Goal: Task Accomplishment & Management: Use online tool/utility

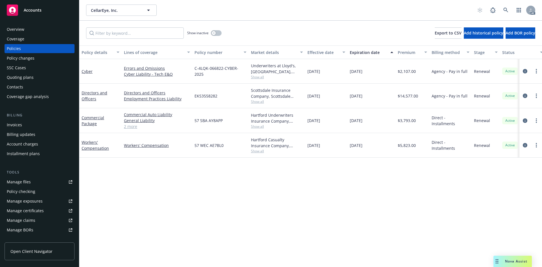
click at [207, 97] on span "EKS3558282" at bounding box center [205, 96] width 23 height 6
drag, startPoint x: 217, startPoint y: 95, endPoint x: 193, endPoint y: 96, distance: 23.4
click at [193, 96] on div "EKS3558282" at bounding box center [220, 96] width 56 height 25
copy span "EKS3558282"
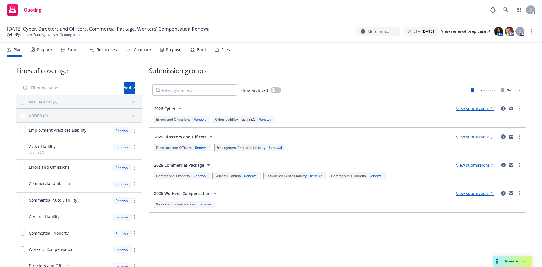
click at [71, 52] on div "Submit" at bounding box center [71, 50] width 20 height 14
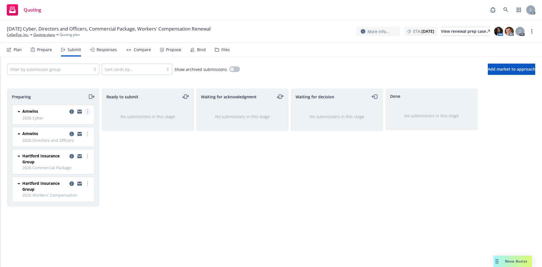
click at [89, 113] on link "more" at bounding box center [87, 111] width 7 height 7
click at [66, 132] on span "Log acknowledgement" at bounding box center [62, 133] width 56 height 5
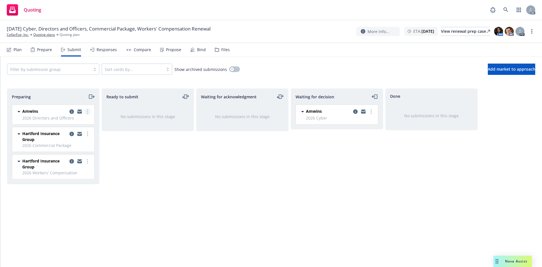
click at [88, 113] on circle "more" at bounding box center [87, 113] width 1 height 1
click at [65, 131] on span "Log acknowledgement" at bounding box center [62, 133] width 56 height 5
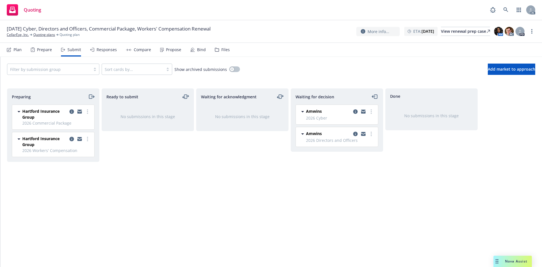
click at [155, 149] on div "Ready to submit No submissions in this stage" at bounding box center [148, 171] width 92 height 166
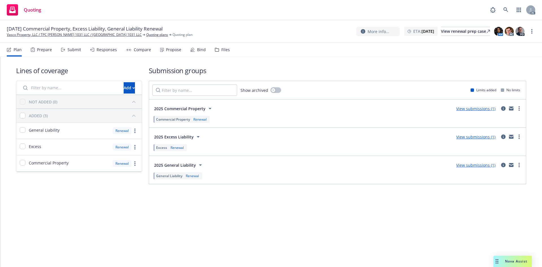
click at [74, 51] on div "Submit" at bounding box center [74, 49] width 14 height 5
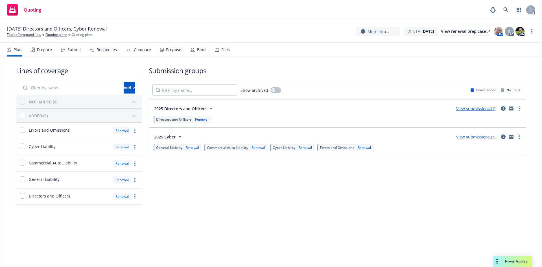
click at [71, 52] on div "Submit" at bounding box center [71, 50] width 20 height 14
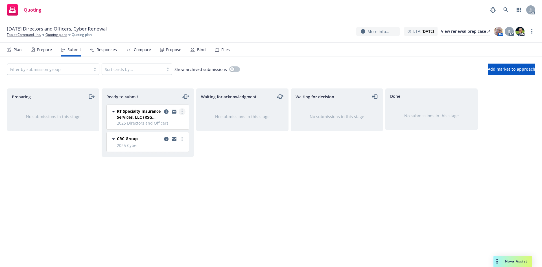
click at [181, 112] on icon "more" at bounding box center [181, 111] width 1 height 5
click at [167, 132] on span "Log acknowledgement" at bounding box center [157, 133] width 56 height 5
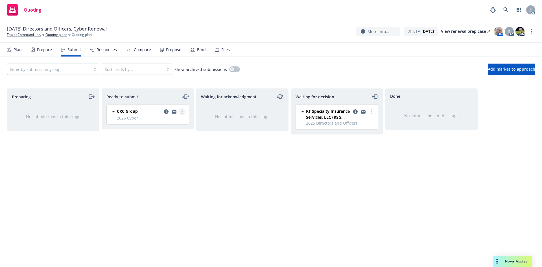
click at [182, 113] on circle "more" at bounding box center [181, 113] width 1 height 1
click at [168, 131] on link "Log acknowledgement" at bounding box center [157, 134] width 56 height 11
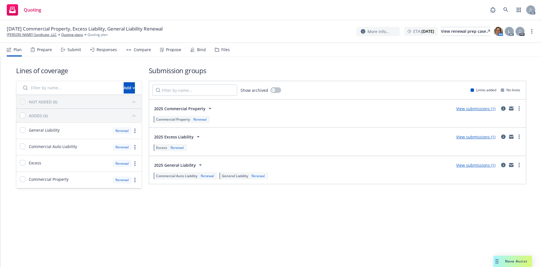
click at [73, 51] on div "Submit" at bounding box center [74, 49] width 14 height 5
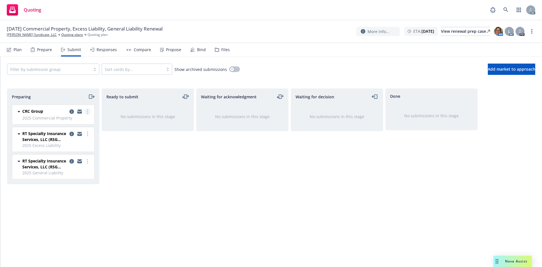
click at [88, 115] on link "more" at bounding box center [87, 111] width 7 height 7
click at [80, 131] on link "Log acknowledgement" at bounding box center [62, 134] width 56 height 11
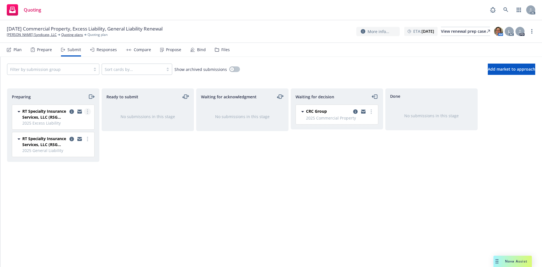
click at [87, 111] on link "more" at bounding box center [87, 111] width 7 height 7
click at [74, 133] on span "Log acknowledgement" at bounding box center [62, 133] width 56 height 5
click at [87, 111] on div "RT Specialty Insurance Services, LLC (RSG Specialty, LLC) 2025 Excess Liability…" at bounding box center [51, 132] width 89 height 57
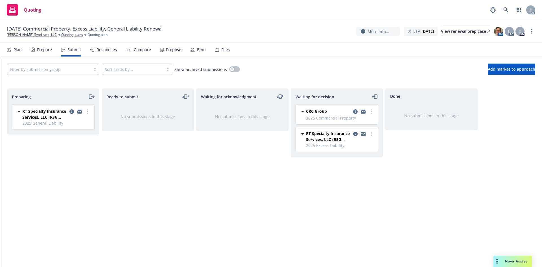
click at [87, 111] on circle "more" at bounding box center [87, 111] width 1 height 1
click at [76, 132] on span "Log acknowledgement" at bounding box center [62, 133] width 56 height 5
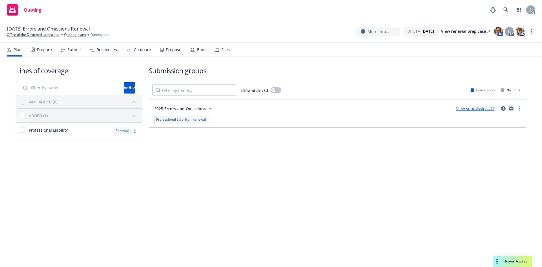
click at [534, 33] on link "more" at bounding box center [531, 31] width 7 height 7
click at [506, 44] on link "Copy logging email" at bounding box center [503, 42] width 63 height 11
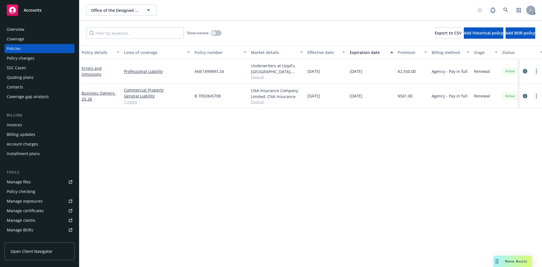
click at [40, 28] on div "Overview" at bounding box center [39, 29] width 65 height 9
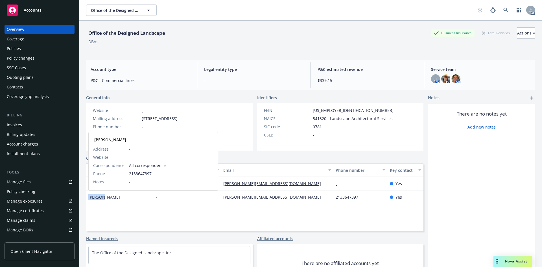
drag, startPoint x: 101, startPoint y: 197, endPoint x: 90, endPoint y: 198, distance: 11.1
click at [88, 199] on div "Esther Margulies Esther Margulies Address - Website - Correspondence All corres…" at bounding box center [119, 197] width 67 height 14
copy span "Esther"
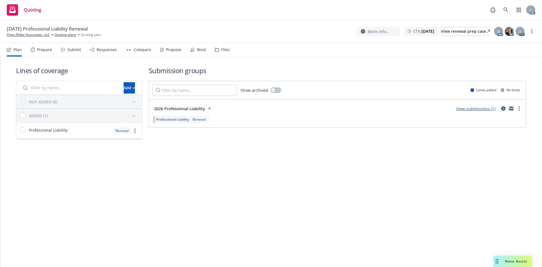
click at [72, 49] on div "Submit" at bounding box center [74, 49] width 14 height 5
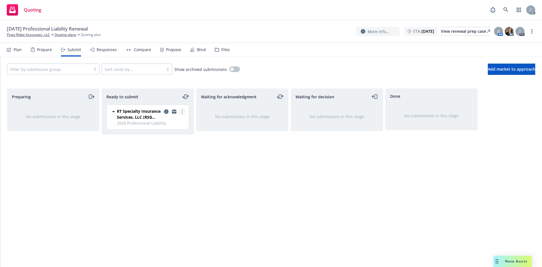
click at [181, 111] on link "more" at bounding box center [182, 111] width 7 height 7
click at [165, 135] on span "Log acknowledgement" at bounding box center [157, 133] width 56 height 5
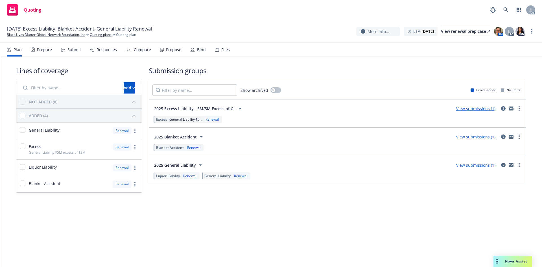
click at [70, 46] on div "Submit" at bounding box center [71, 50] width 20 height 14
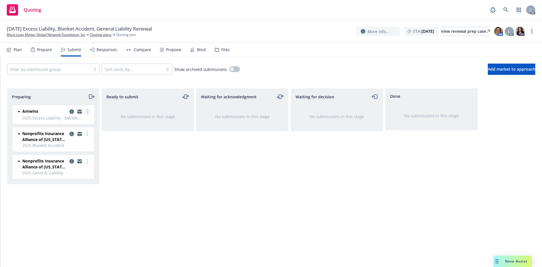
click at [88, 112] on link "more" at bounding box center [87, 111] width 7 height 7
click at [69, 133] on span "Log acknowledgement" at bounding box center [62, 133] width 56 height 5
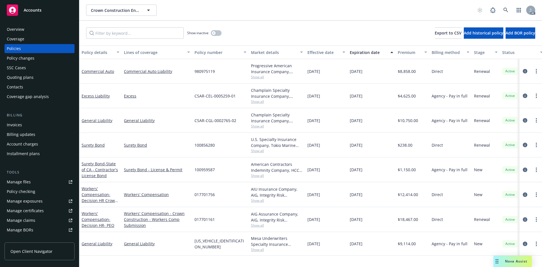
click at [202, 96] on span "CSAR-CEL-0005259-01" at bounding box center [214, 96] width 41 height 6
click at [201, 120] on span "CSAR-CGL-0002765-02" at bounding box center [215, 120] width 42 height 6
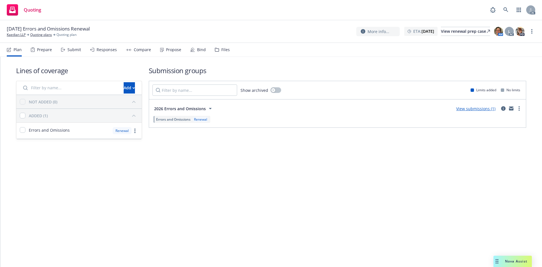
click at [73, 51] on div "Submit" at bounding box center [74, 49] width 14 height 5
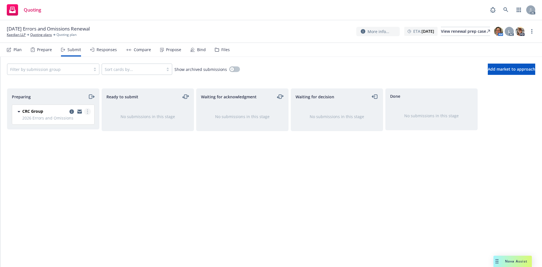
click at [88, 112] on link "more" at bounding box center [87, 111] width 7 height 7
click at [71, 135] on span "Log acknowledgement" at bounding box center [62, 133] width 56 height 5
